Goal: Task Accomplishment & Management: Use online tool/utility

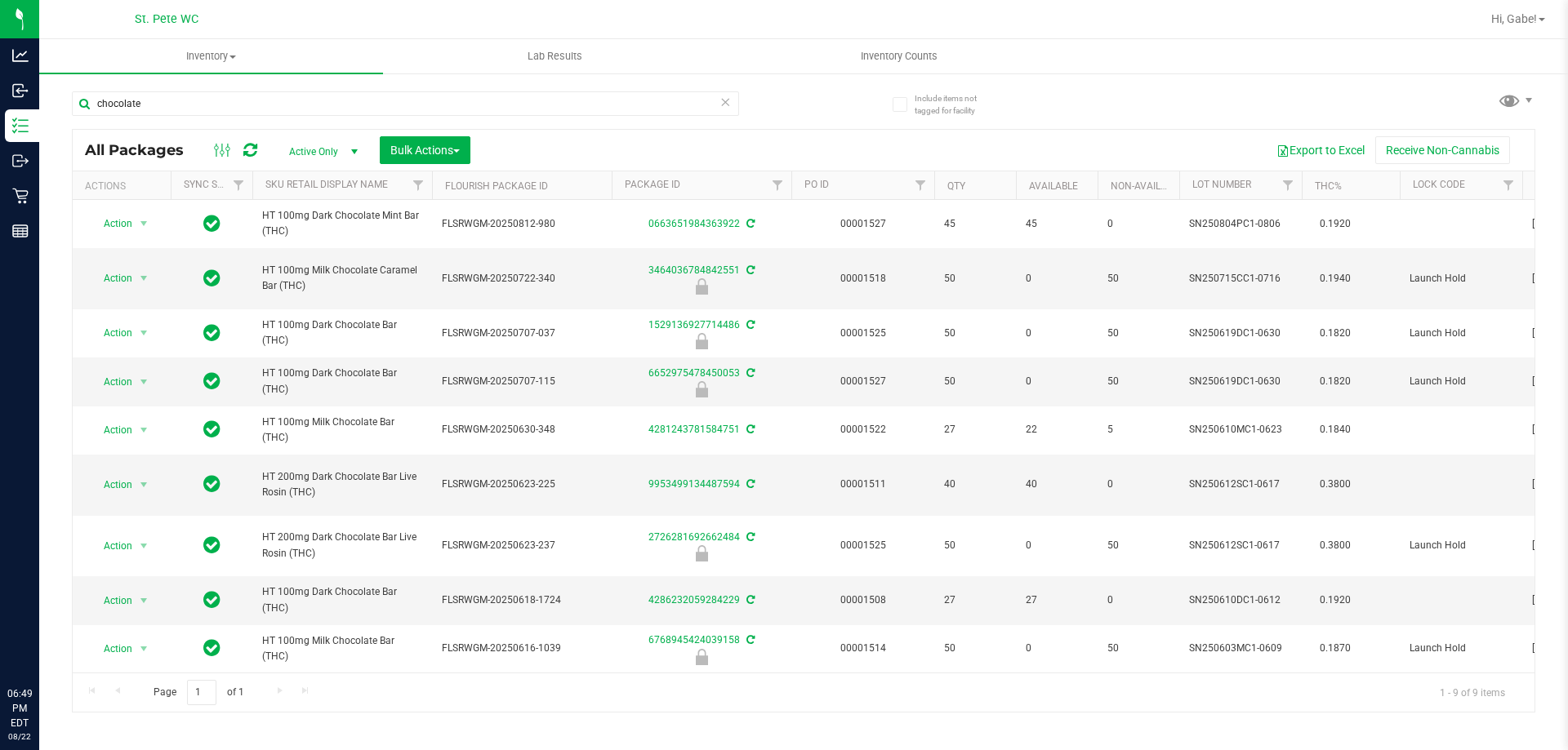
click at [167, 103] on input "chocolate" at bounding box center [405, 104] width 667 height 25
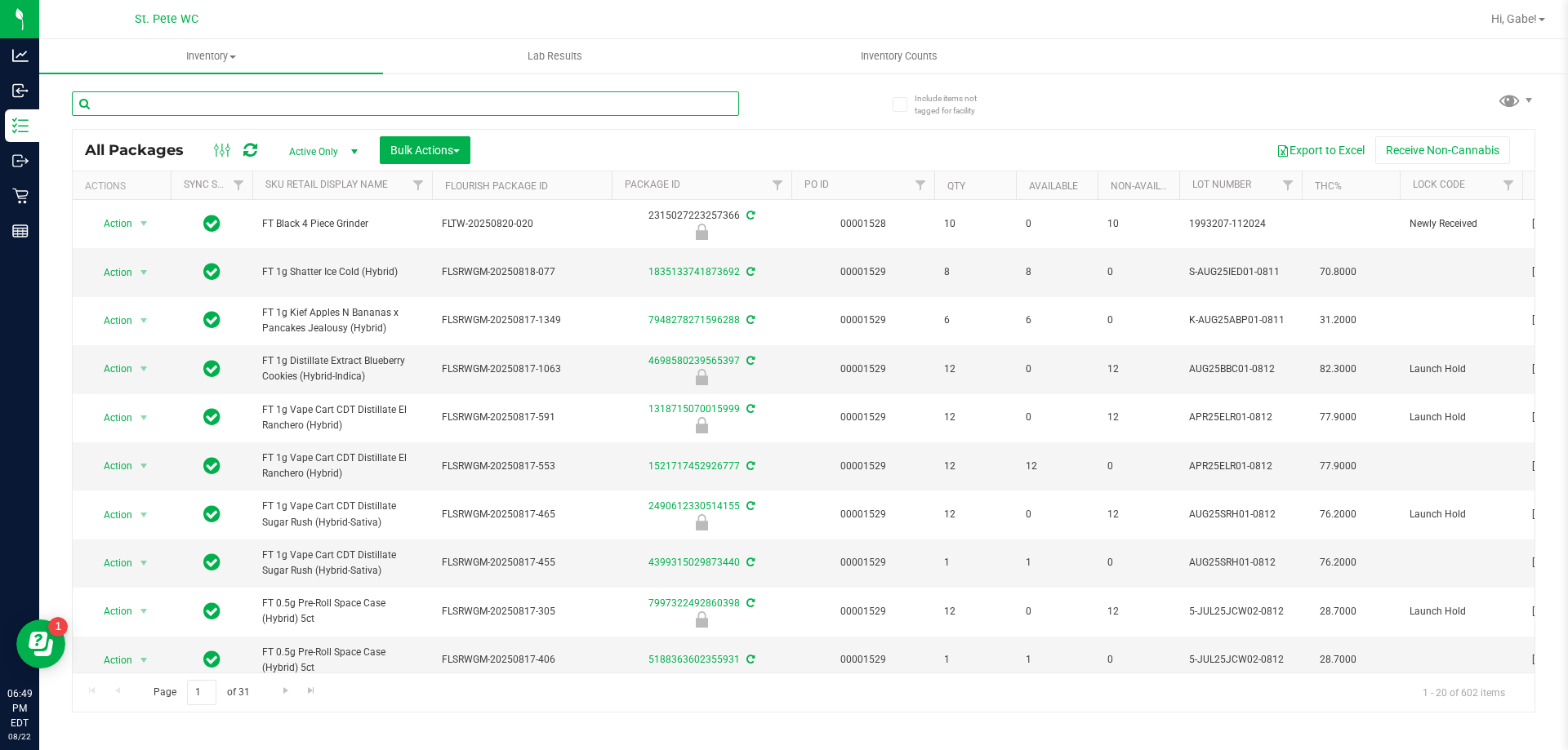
drag, startPoint x: 292, startPoint y: 138, endPoint x: 305, endPoint y: 105, distance: 35.5
click at [305, 105] on input "text" at bounding box center [405, 104] width 667 height 25
type input "2567913747292548"
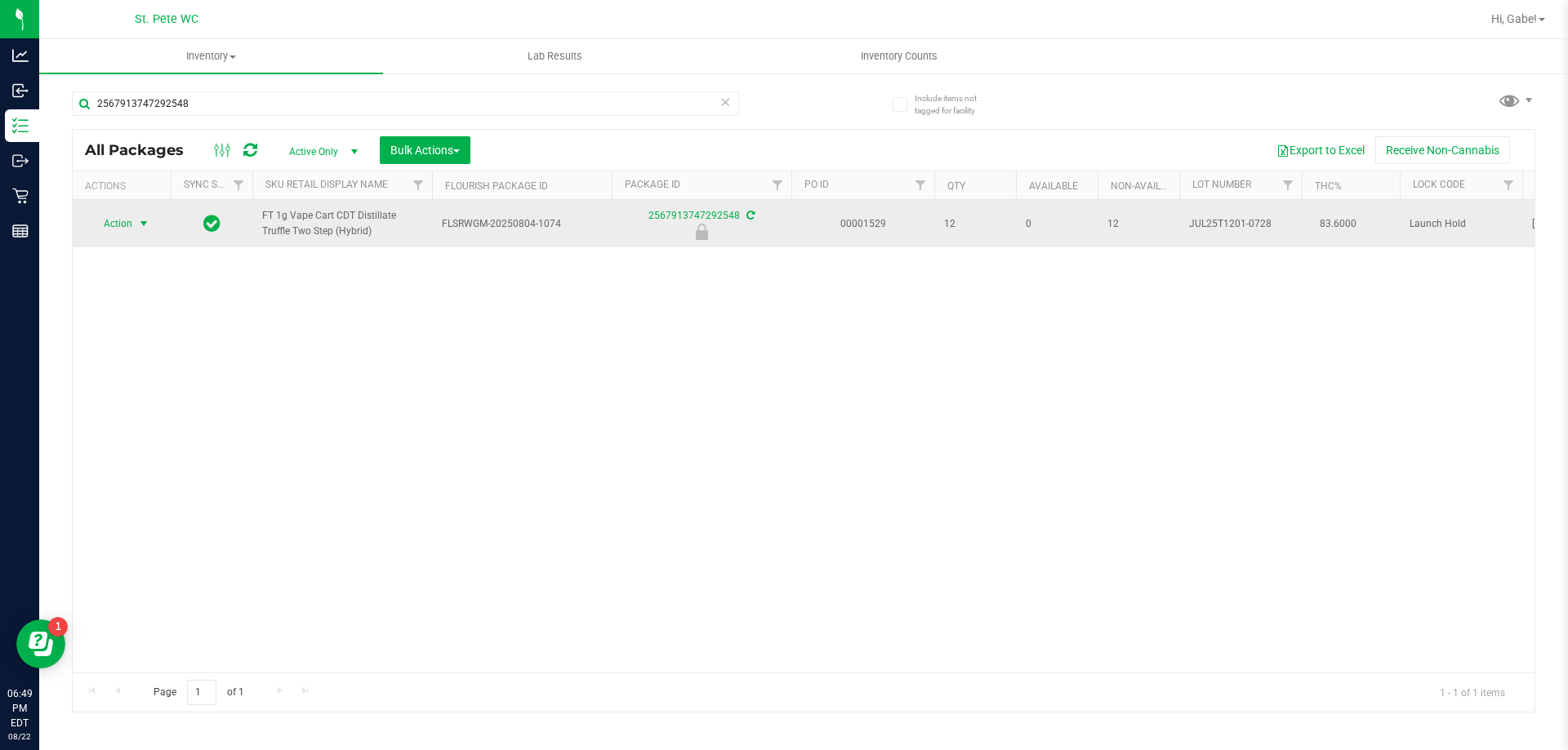
click at [102, 226] on span "Action" at bounding box center [111, 224] width 44 height 23
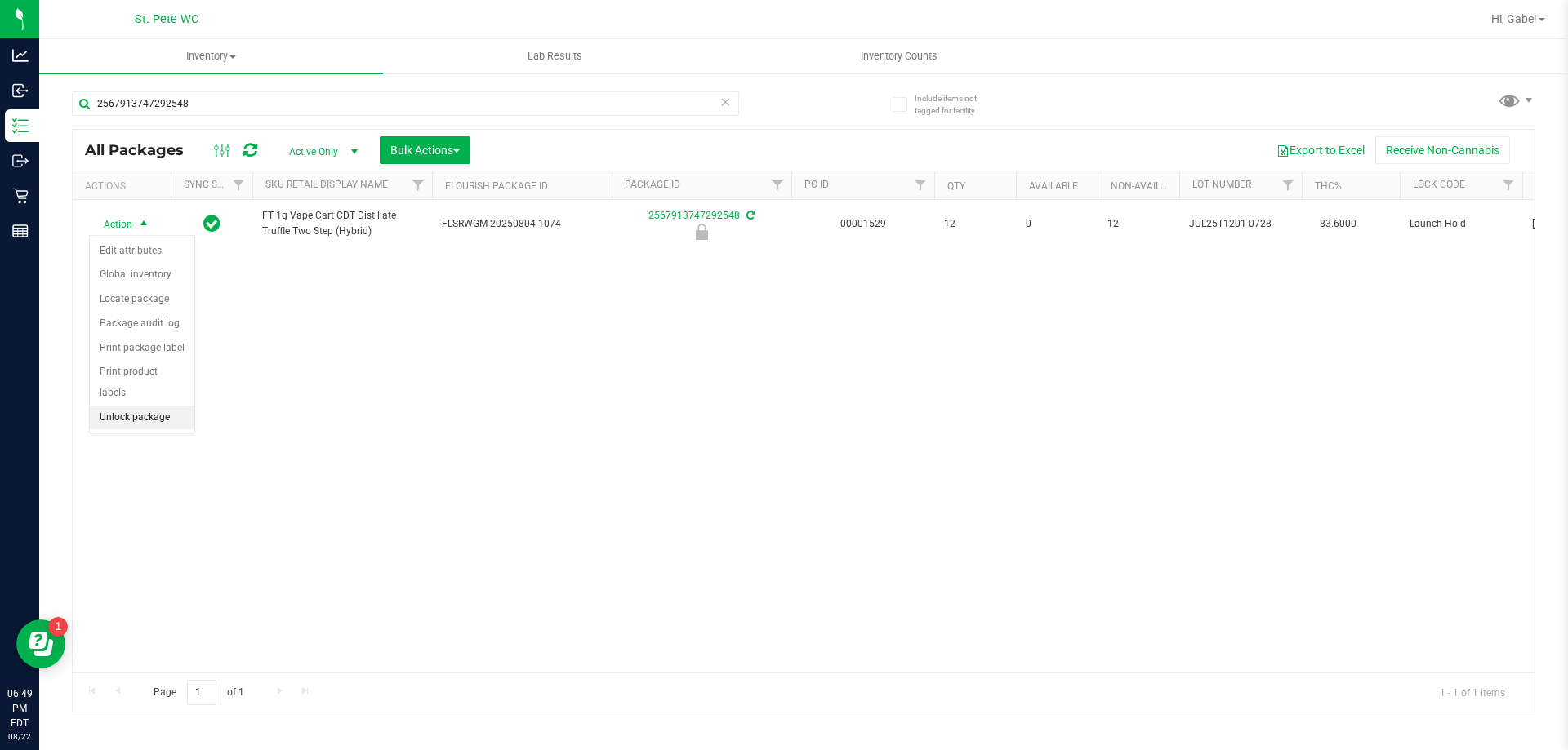
click at [164, 406] on li "Unlock package" at bounding box center [142, 418] width 104 height 25
click at [410, 0] on html "Analytics Inbound Inventory Outbound Retail Reports 06:49 PM EDT [DATE] 08/22 S…" at bounding box center [784, 375] width 1568 height 750
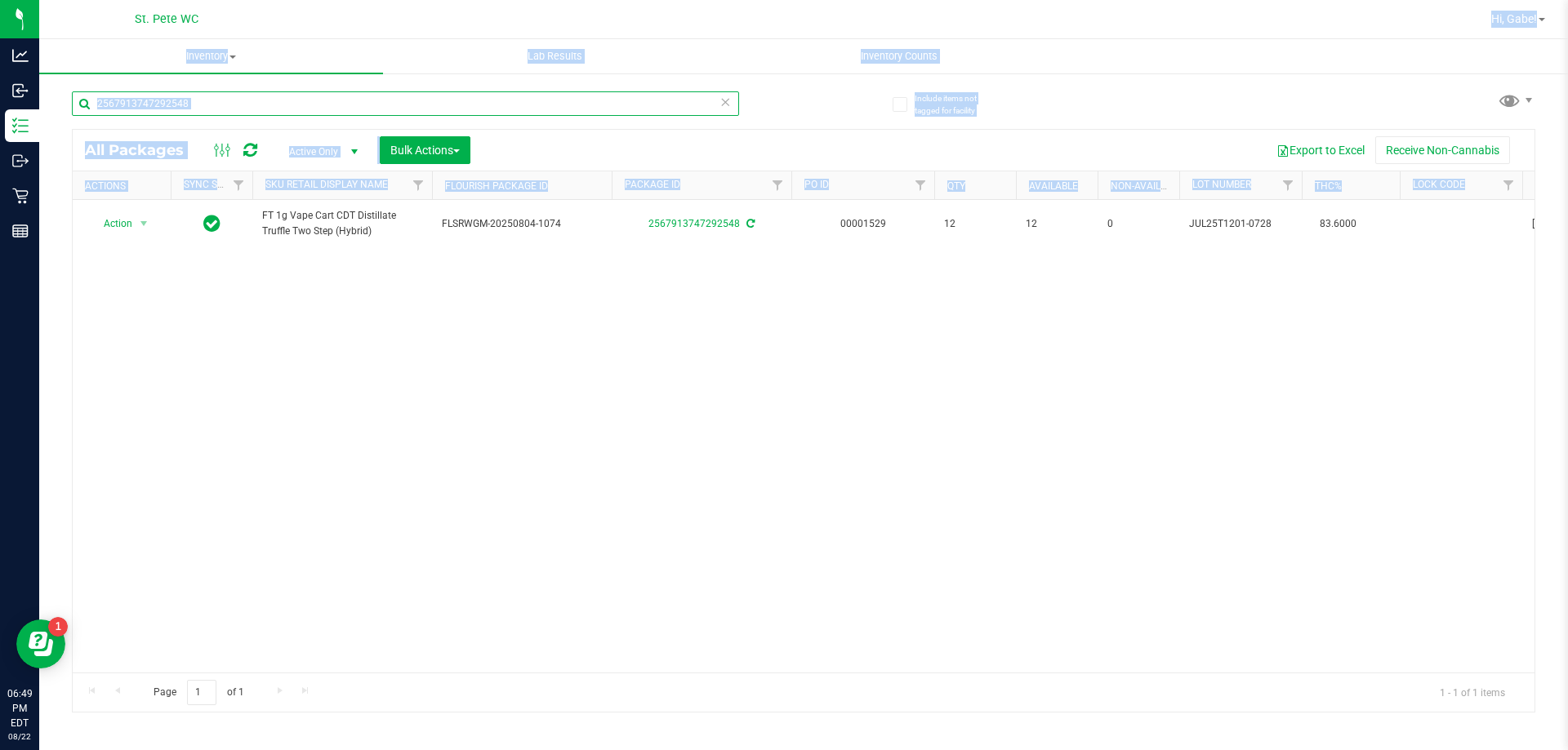
click at [508, 98] on input "2567913747292548" at bounding box center [405, 104] width 667 height 25
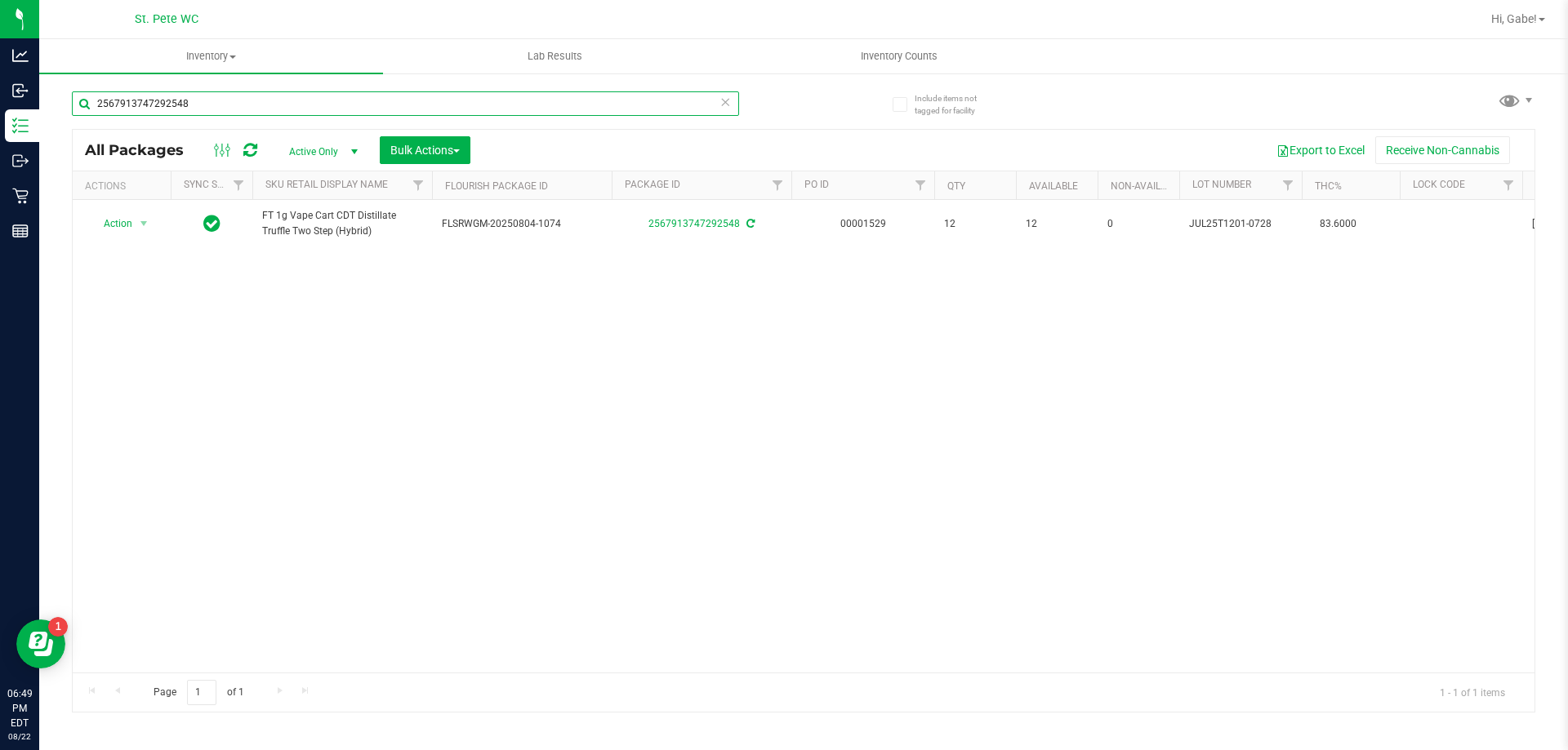
click at [508, 98] on input "2567913747292548" at bounding box center [405, 104] width 667 height 25
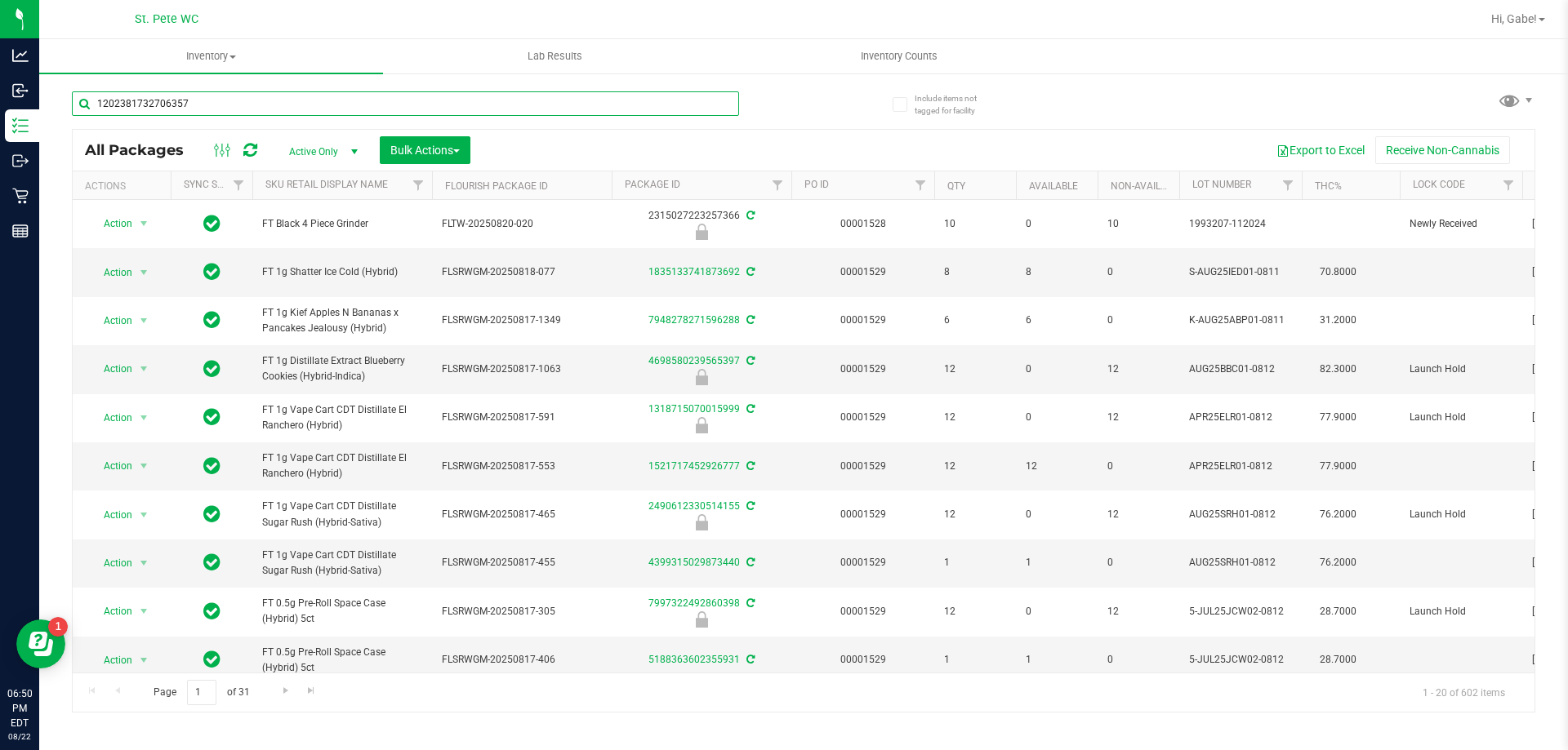
type input "1202381732706357"
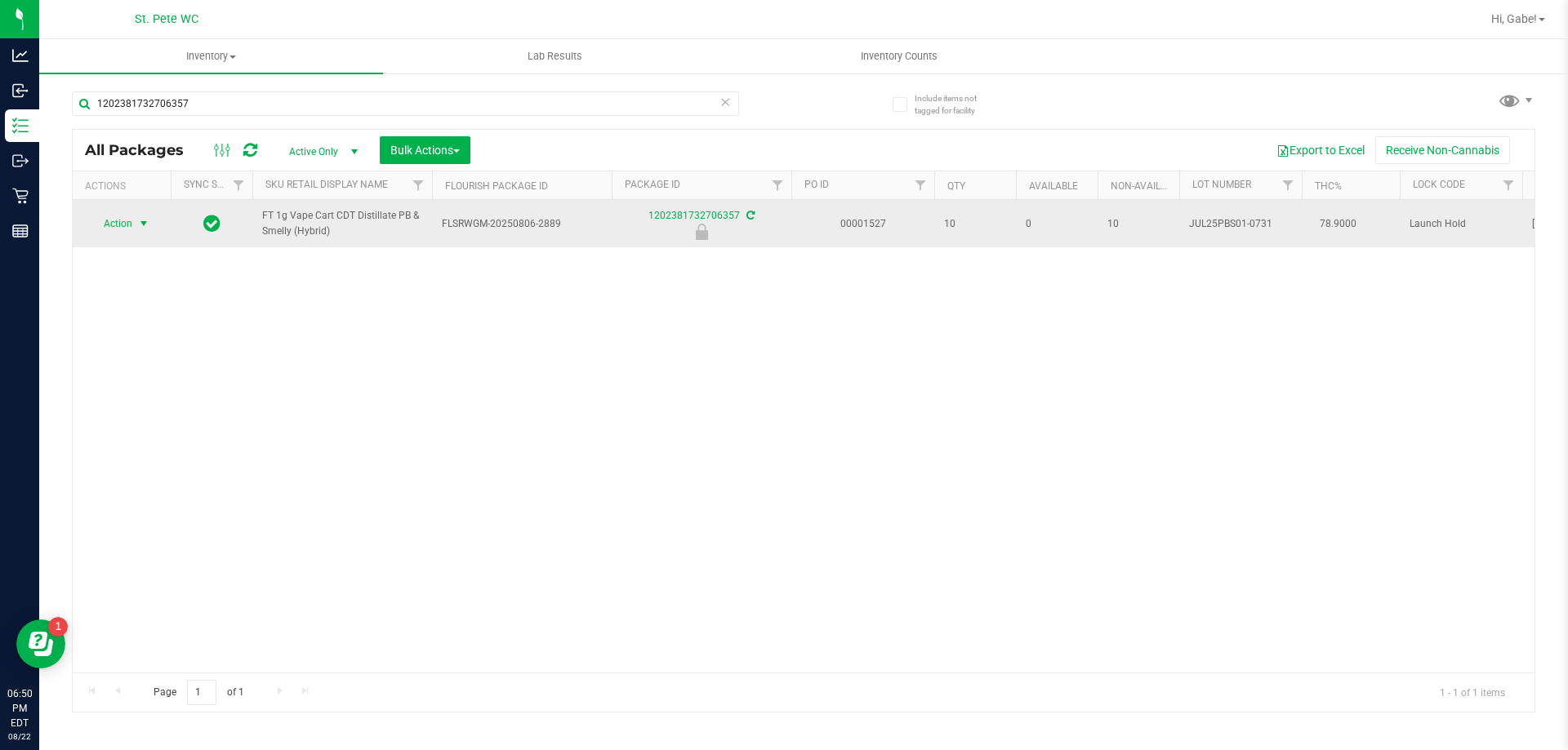
click at [140, 220] on span "select" at bounding box center [143, 223] width 13 height 13
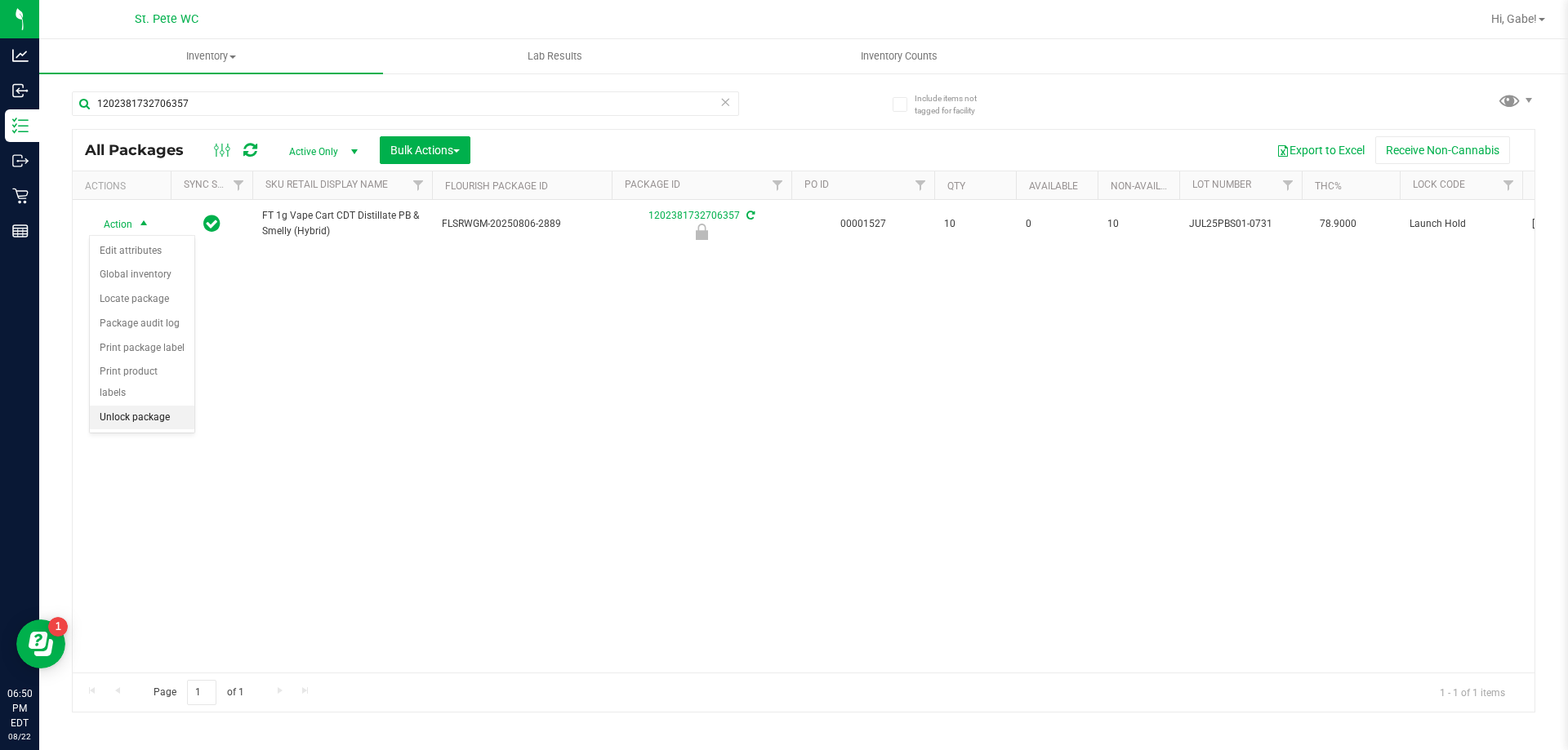
click at [163, 406] on li "Unlock package" at bounding box center [142, 418] width 104 height 25
